Goal: Task Accomplishment & Management: Manage account settings

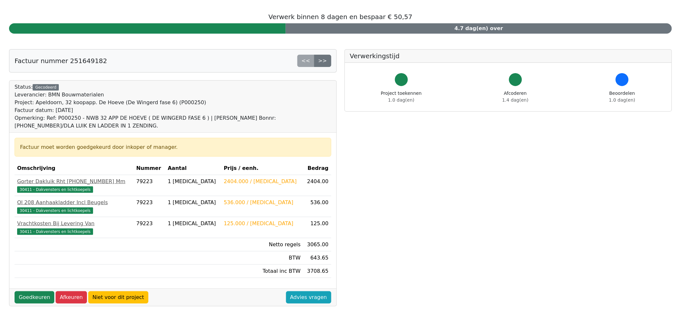
scroll to position [36, 0]
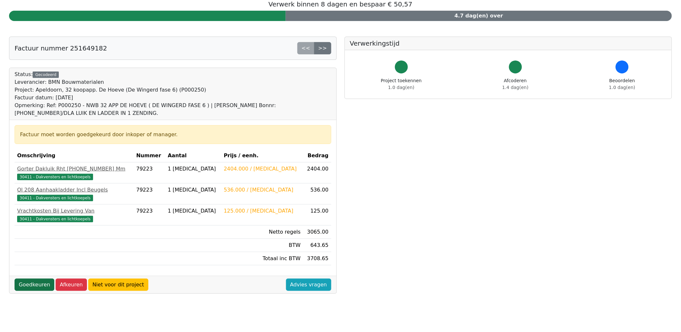
click at [30, 286] on link "Goedkeuren" at bounding box center [35, 284] width 40 height 12
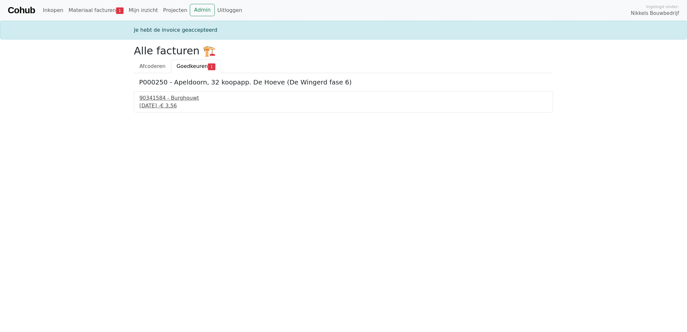
click at [177, 105] on span "€ 3,56" at bounding box center [168, 106] width 16 height 6
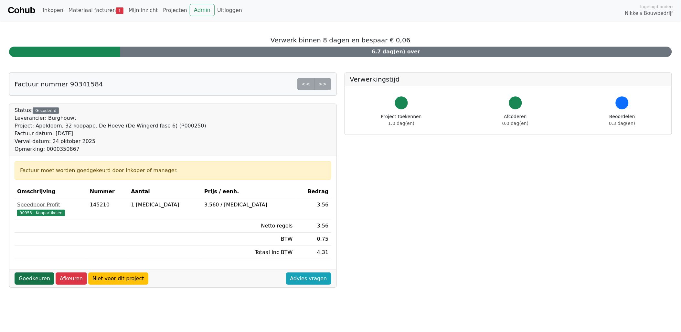
click at [33, 279] on link "Goedkeuren" at bounding box center [35, 278] width 40 height 12
